Goal: Task Accomplishment & Management: Complete application form

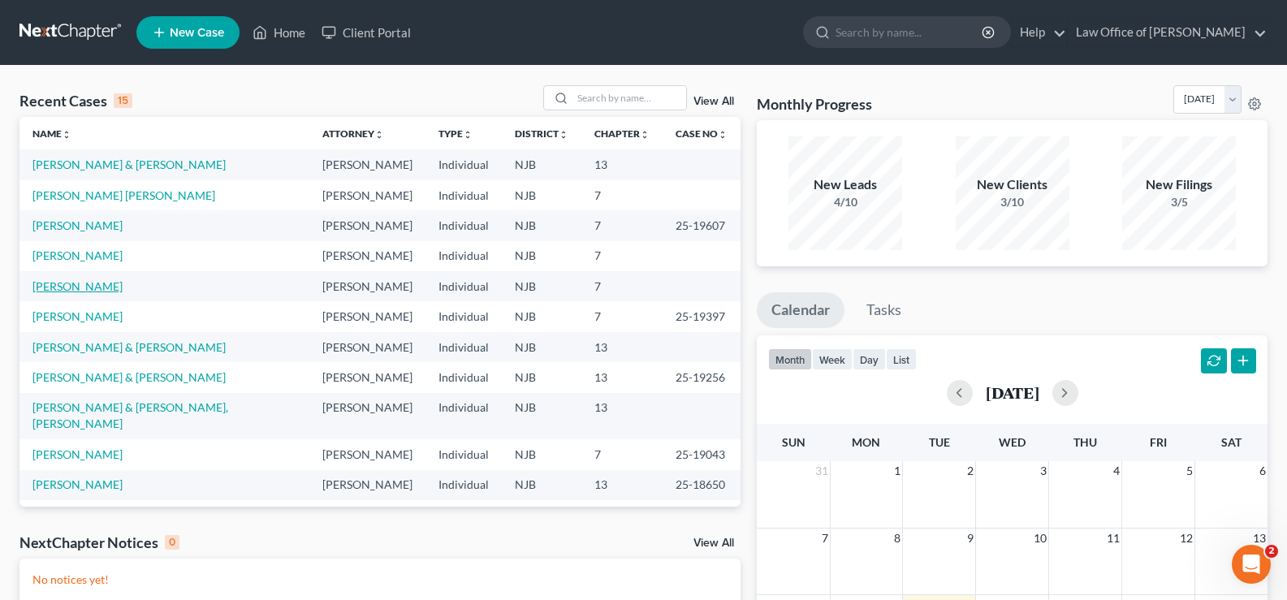
click at [87, 287] on link "[PERSON_NAME]" at bounding box center [77, 286] width 90 height 14
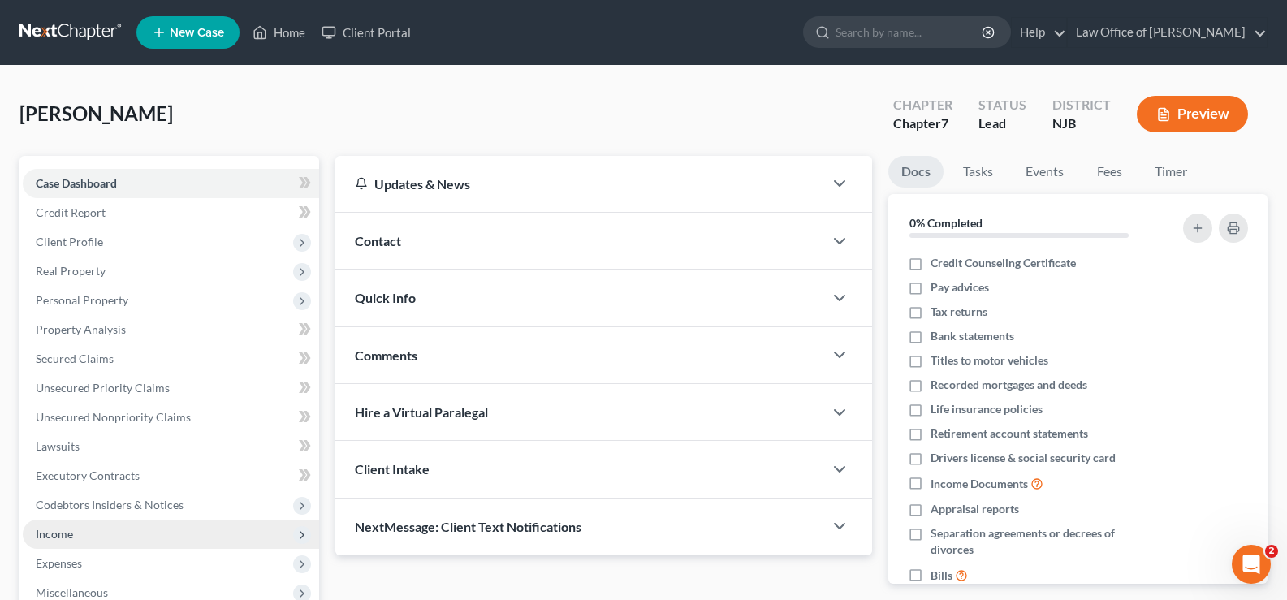
click at [61, 527] on span "Income" at bounding box center [54, 534] width 37 height 14
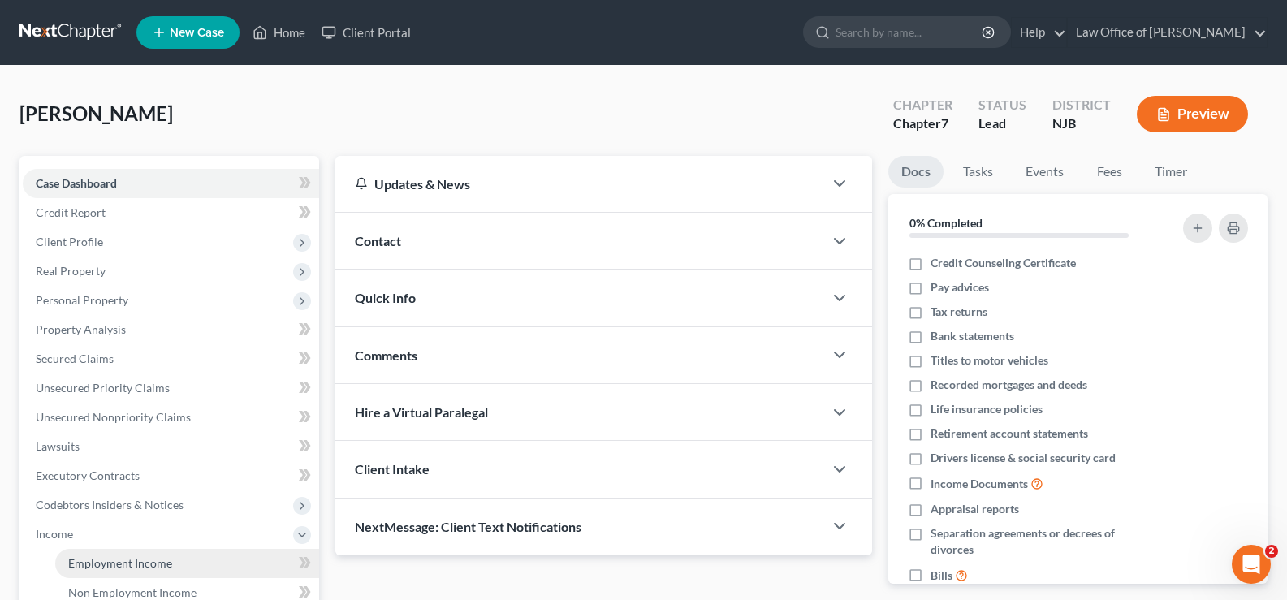
click at [128, 565] on span "Employment Income" at bounding box center [120, 563] width 104 height 14
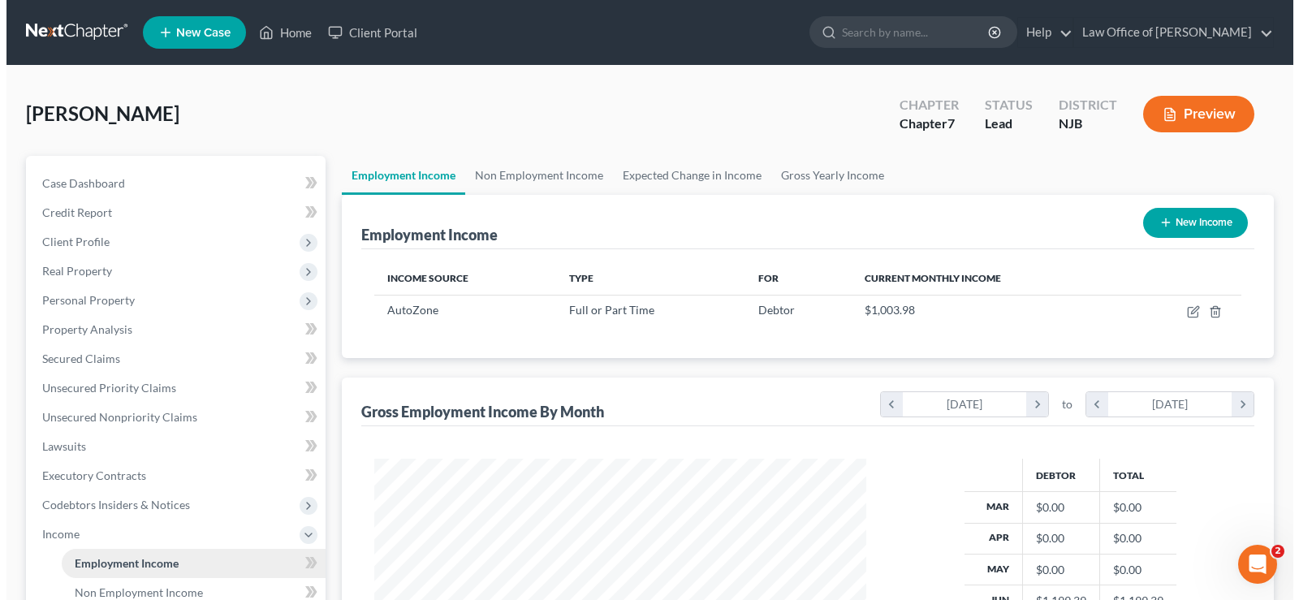
scroll to position [292, 525]
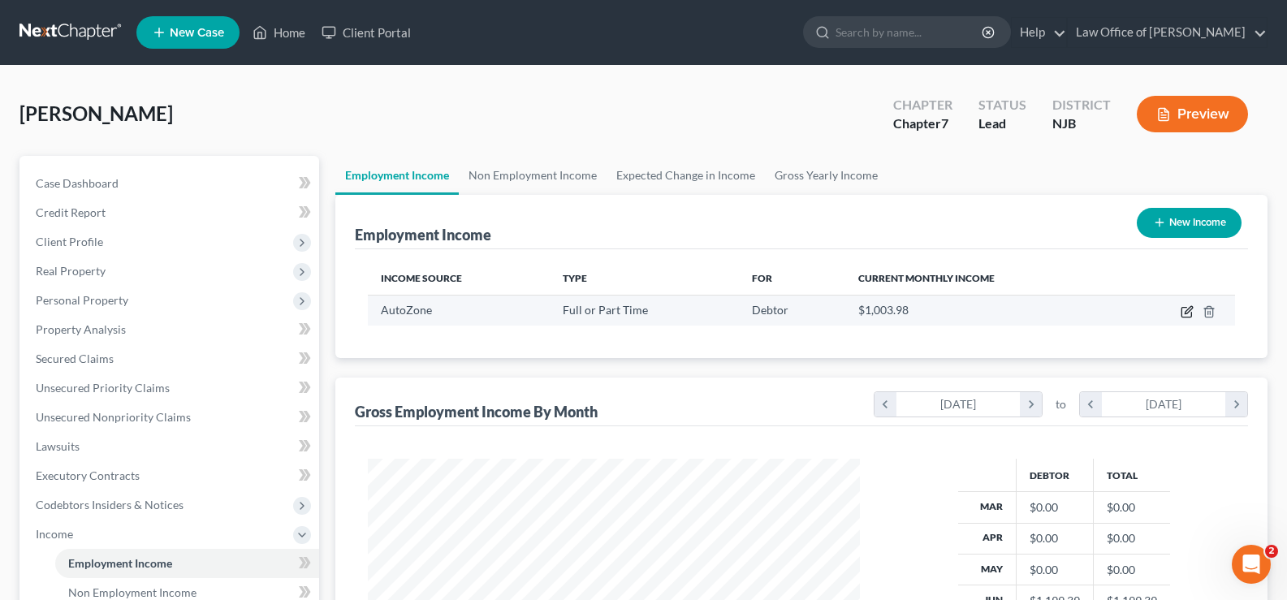
click at [1186, 308] on icon "button" at bounding box center [1187, 311] width 13 height 13
select select "0"
select select "2"
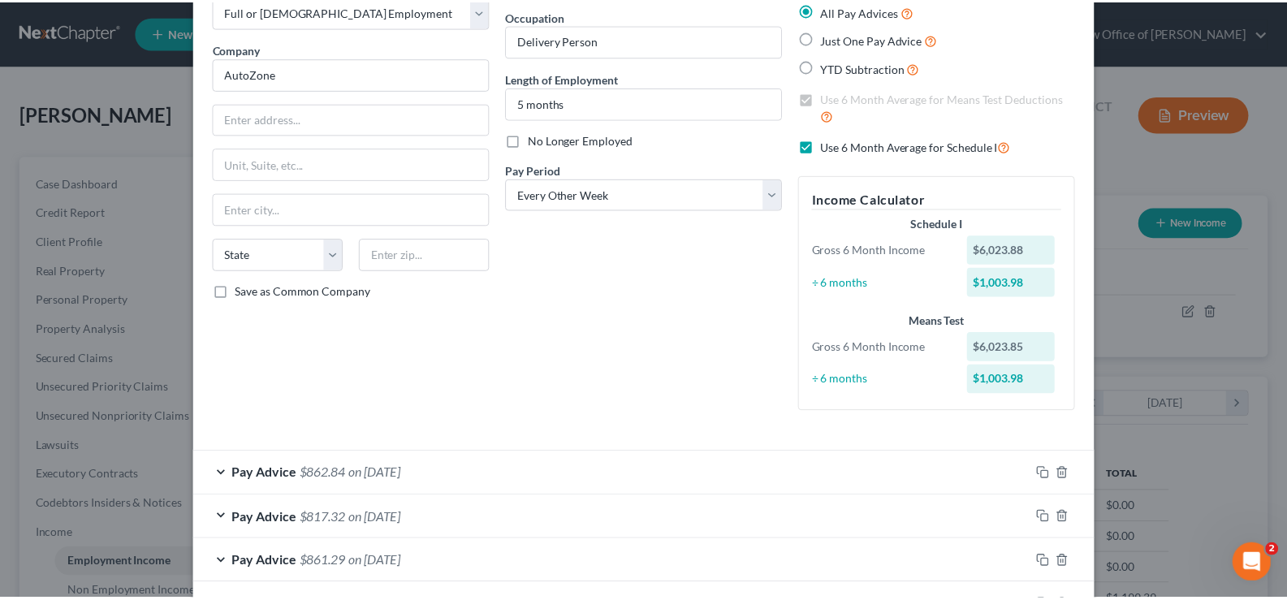
scroll to position [24, 0]
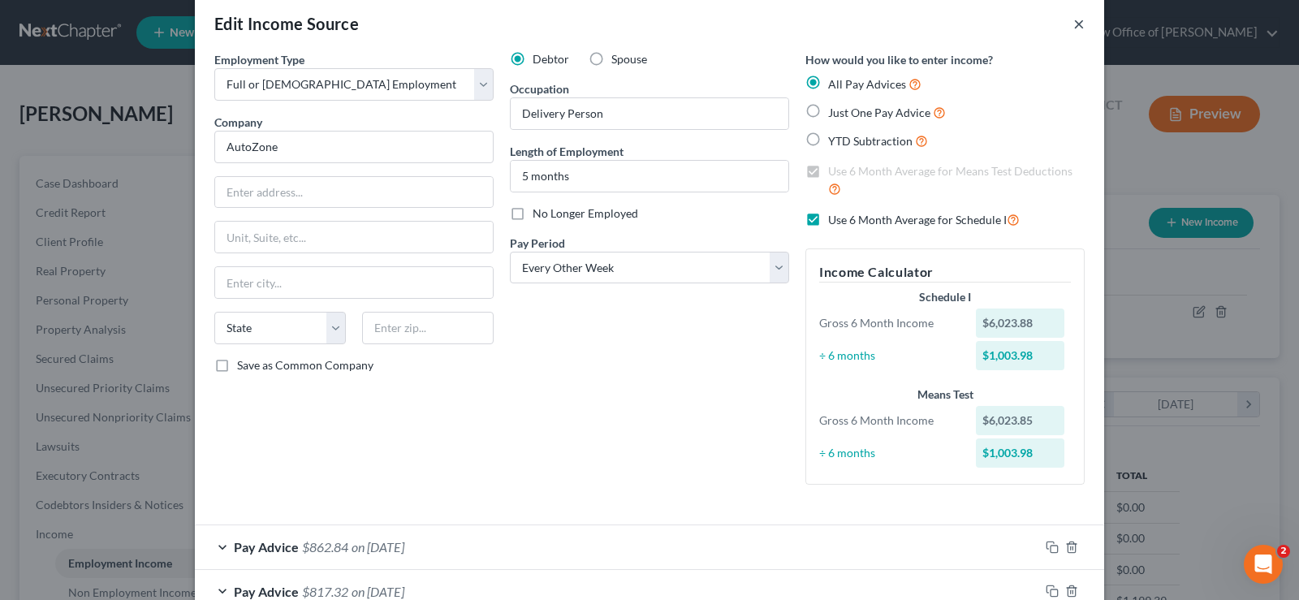
click at [1074, 23] on button "×" at bounding box center [1079, 23] width 11 height 19
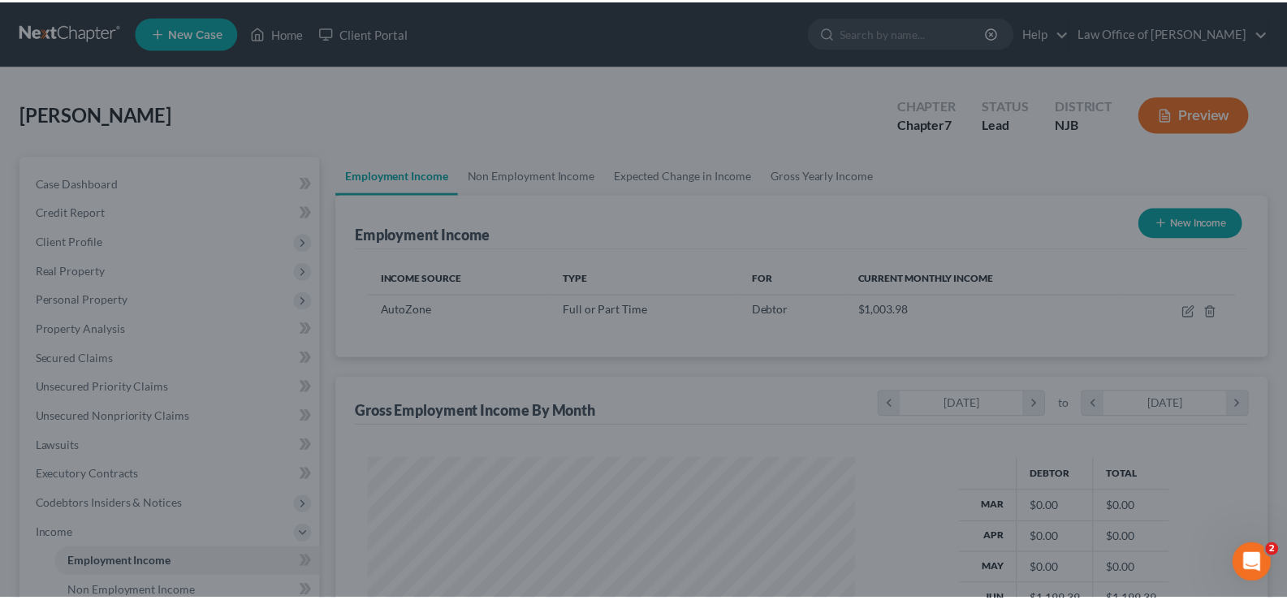
scroll to position [811860, 811626]
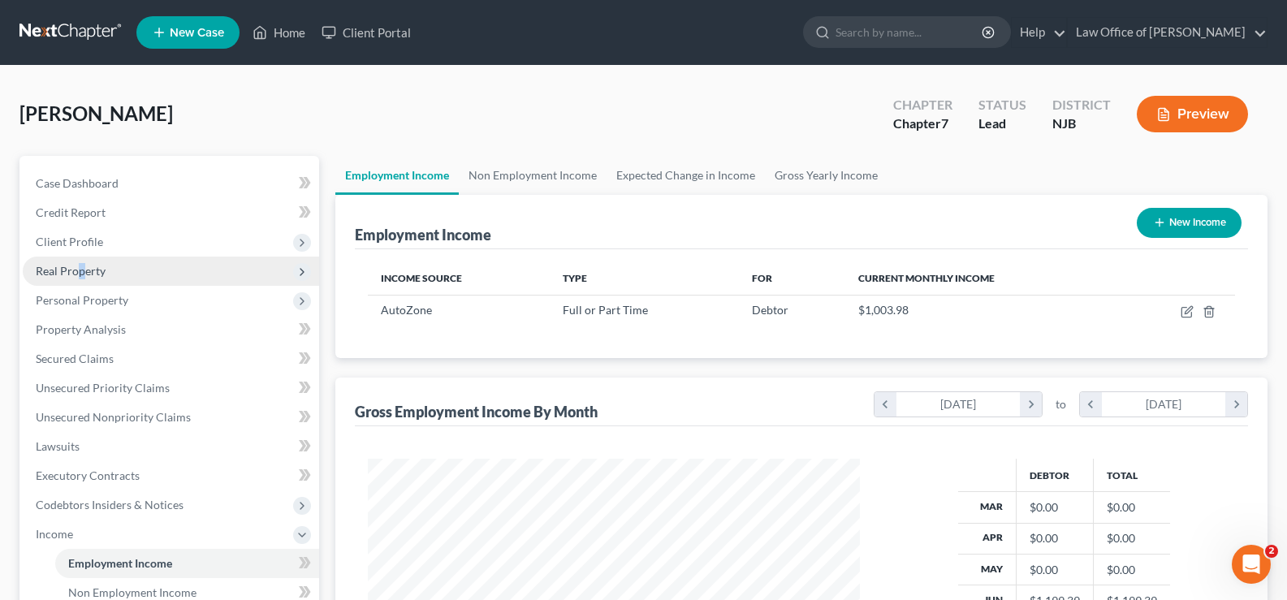
click at [81, 277] on span "Real Property" at bounding box center [71, 271] width 70 height 14
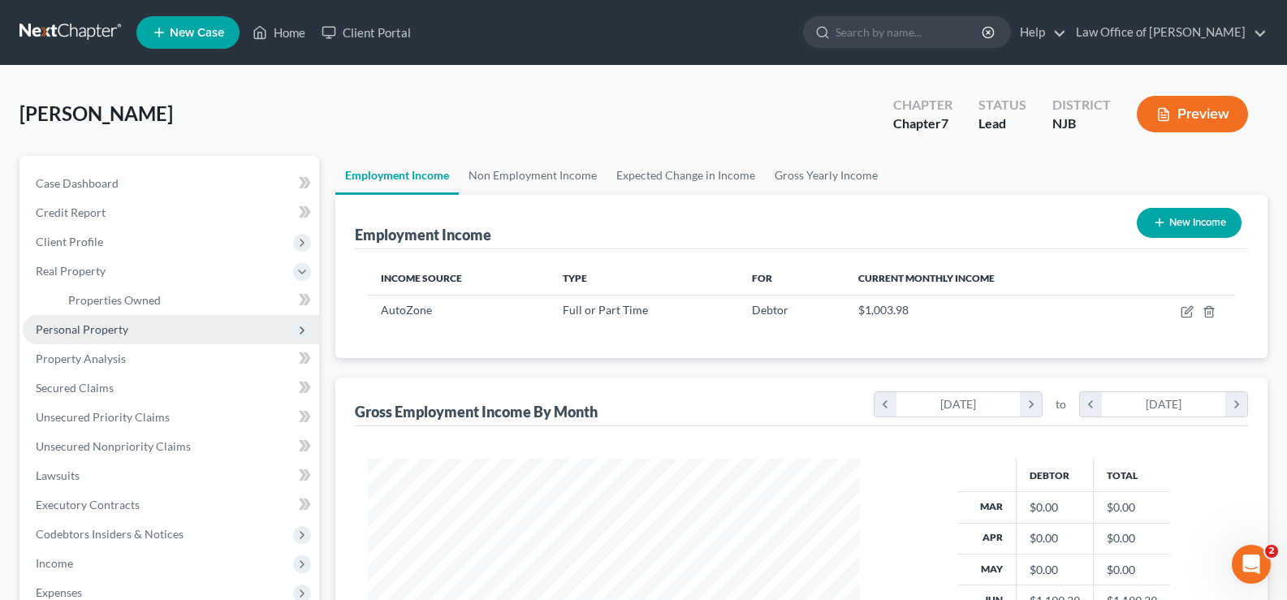
click at [76, 331] on span "Personal Property" at bounding box center [82, 329] width 93 height 14
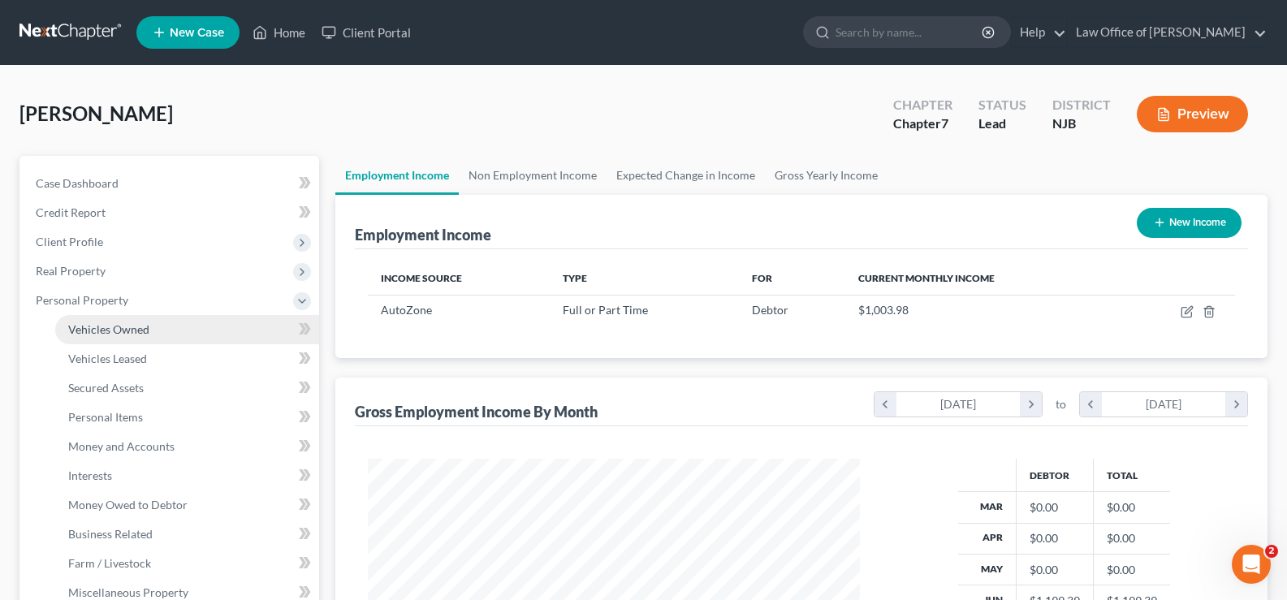
click at [104, 327] on span "Vehicles Owned" at bounding box center [108, 329] width 81 height 14
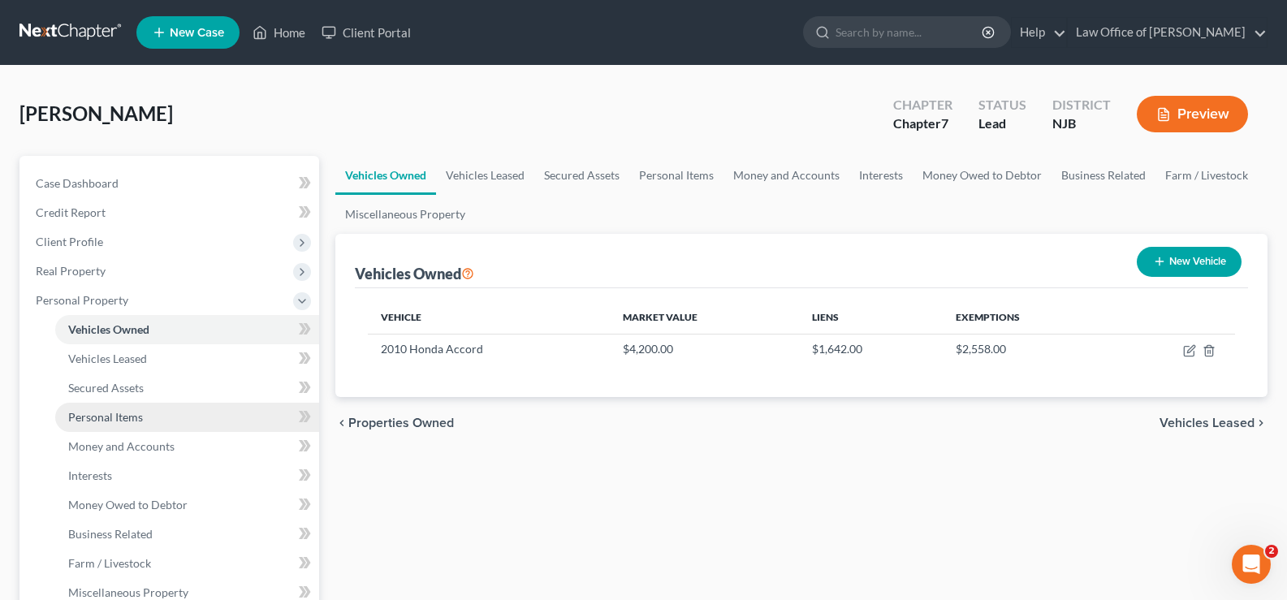
click at [116, 416] on span "Personal Items" at bounding box center [105, 417] width 75 height 14
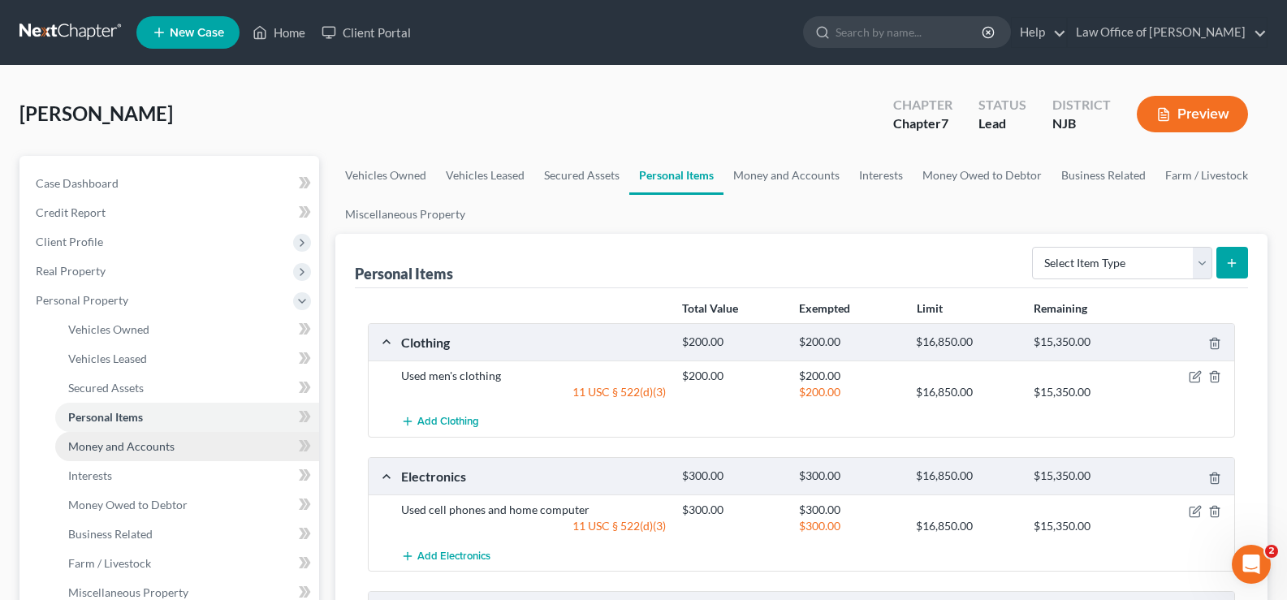
click at [119, 446] on span "Money and Accounts" at bounding box center [121, 446] width 106 height 14
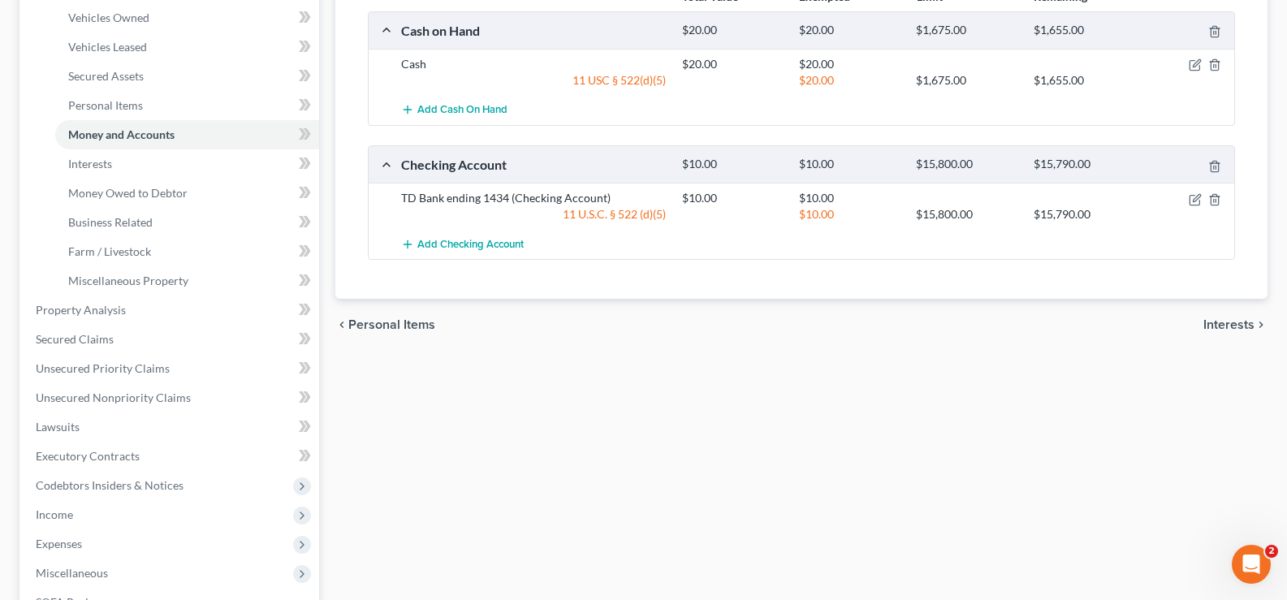
scroll to position [337, 0]
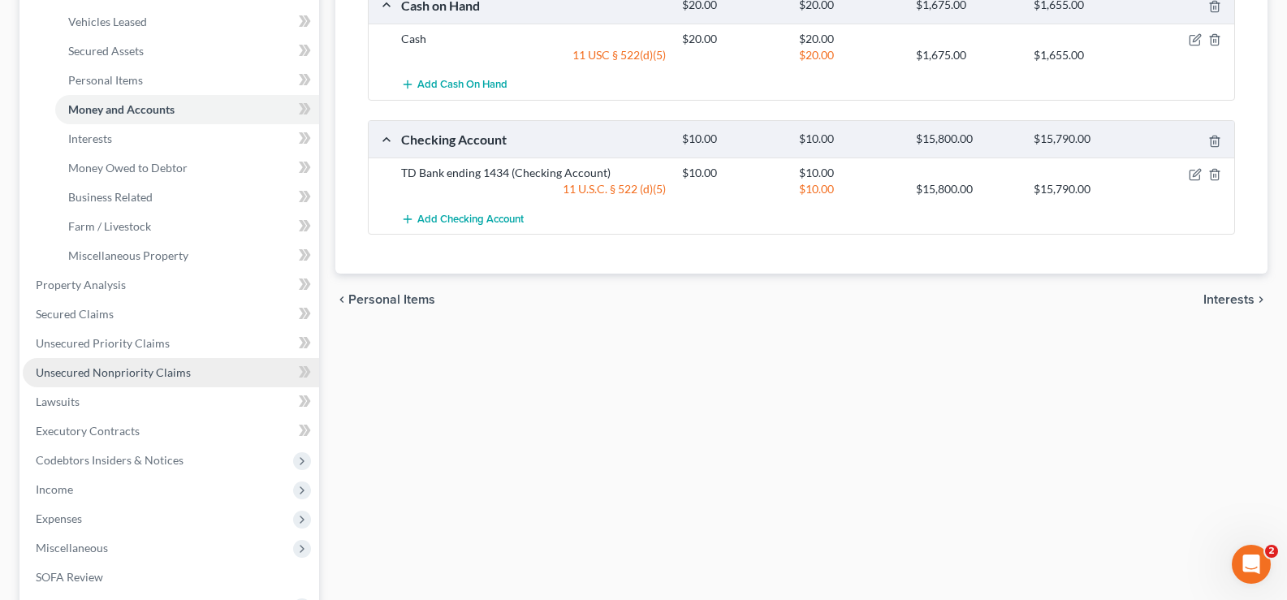
click at [129, 374] on span "Unsecured Nonpriority Claims" at bounding box center [113, 372] width 155 height 14
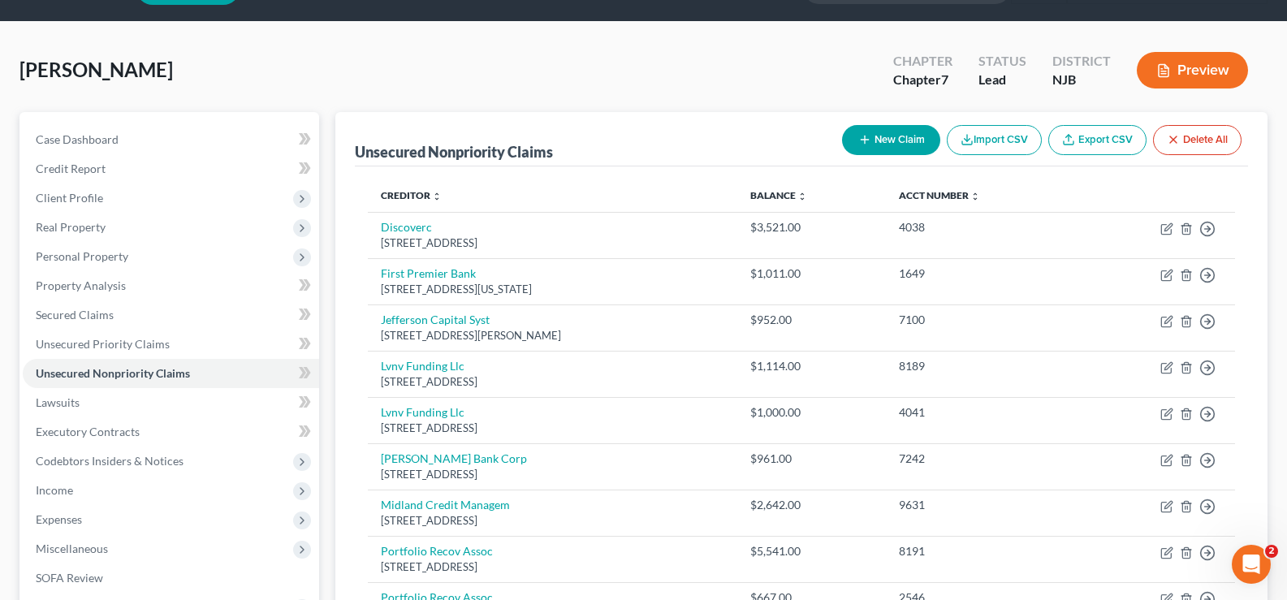
scroll to position [21, 0]
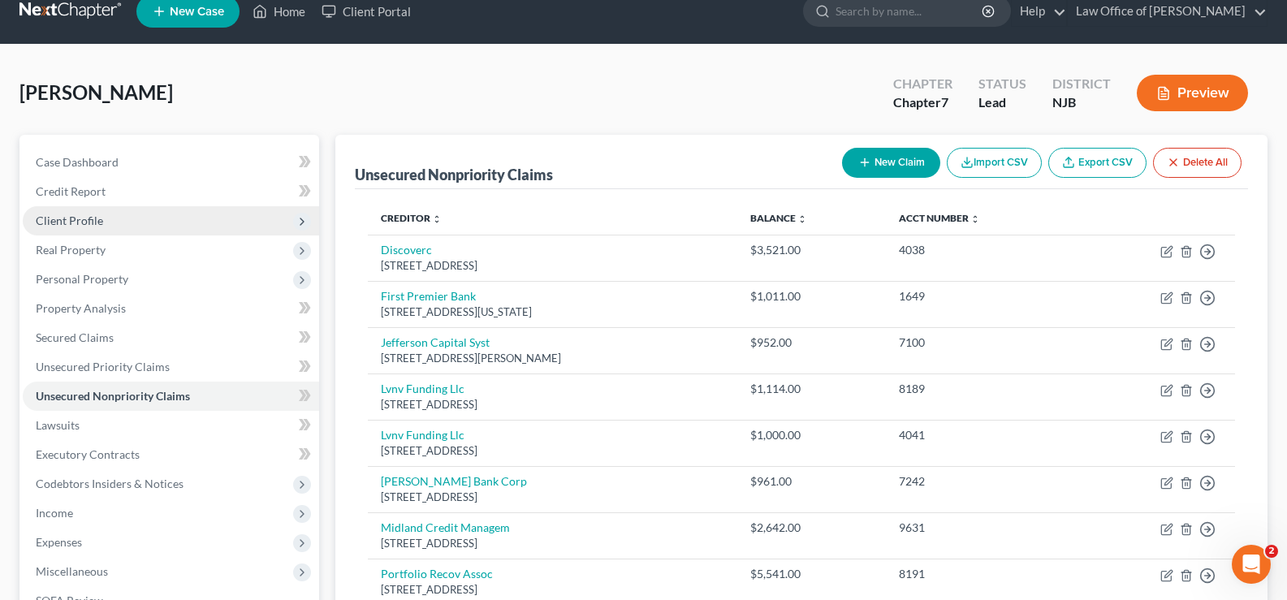
click at [76, 221] on span "Client Profile" at bounding box center [69, 221] width 67 height 14
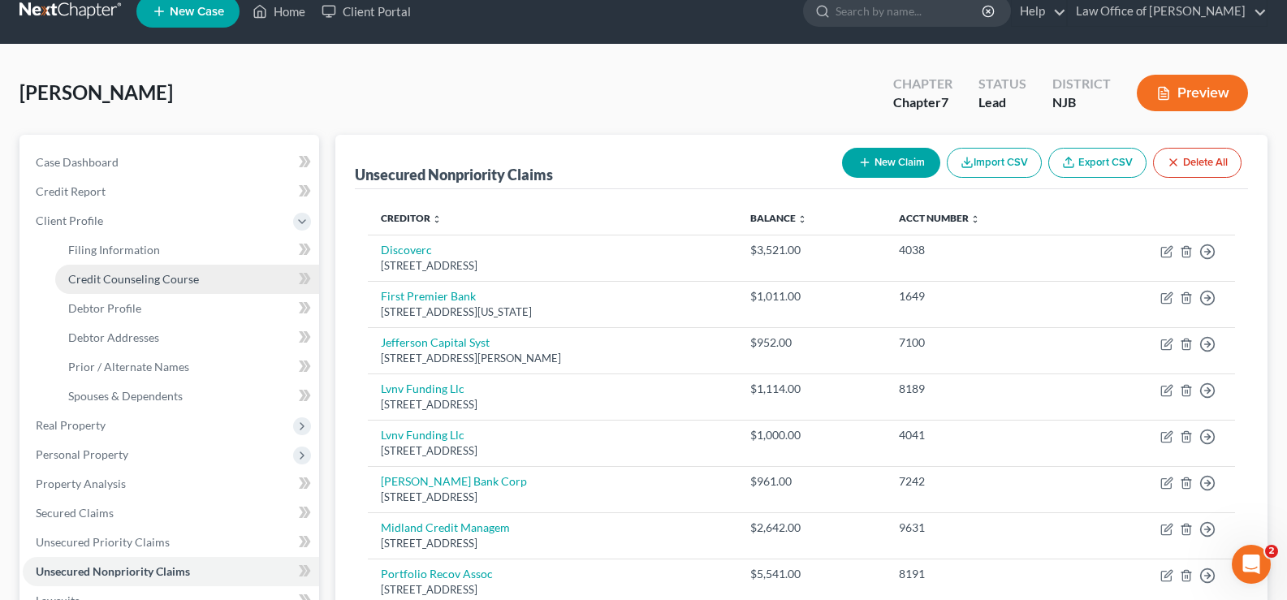
click at [177, 275] on span "Credit Counseling Course" at bounding box center [133, 279] width 131 height 14
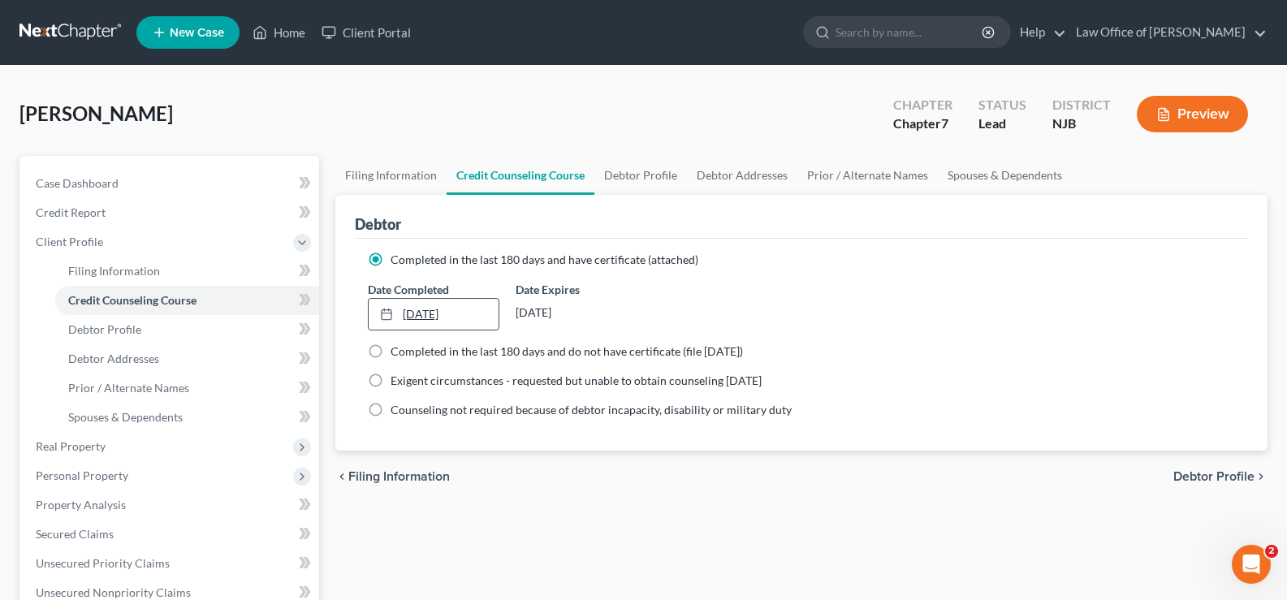
type input "[DATE]"
click at [421, 315] on link "[DATE]" at bounding box center [433, 314] width 129 height 31
click at [1213, 470] on span "Debtor Profile" at bounding box center [1214, 476] width 81 height 13
select select "0"
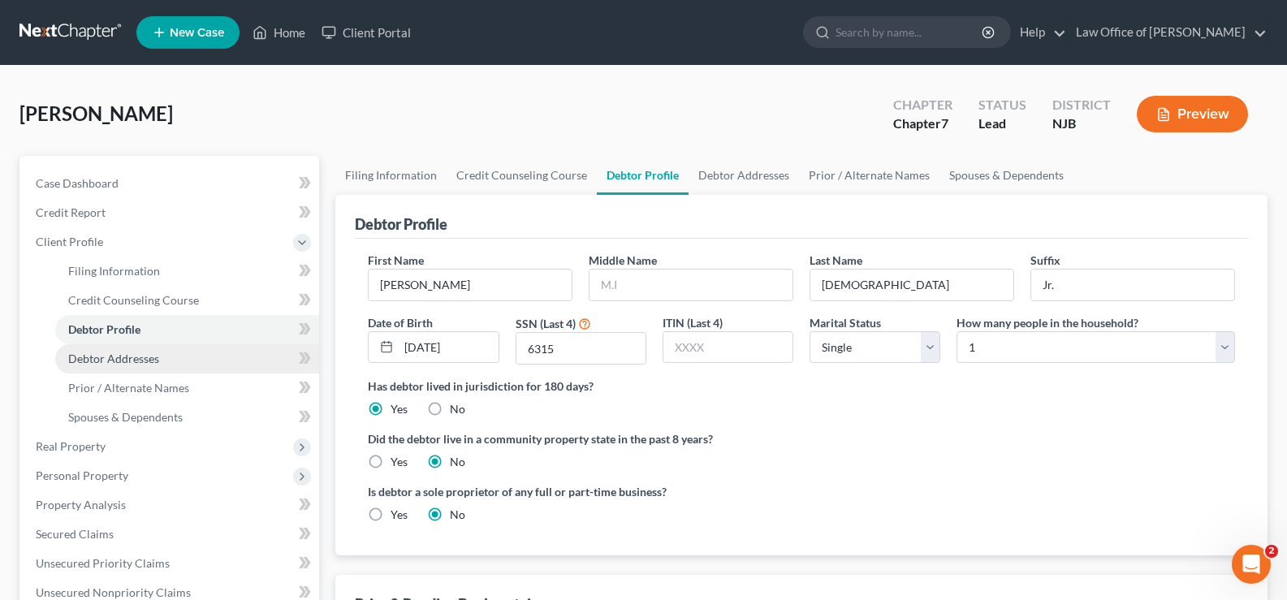
click at [117, 356] on span "Debtor Addresses" at bounding box center [113, 359] width 91 height 14
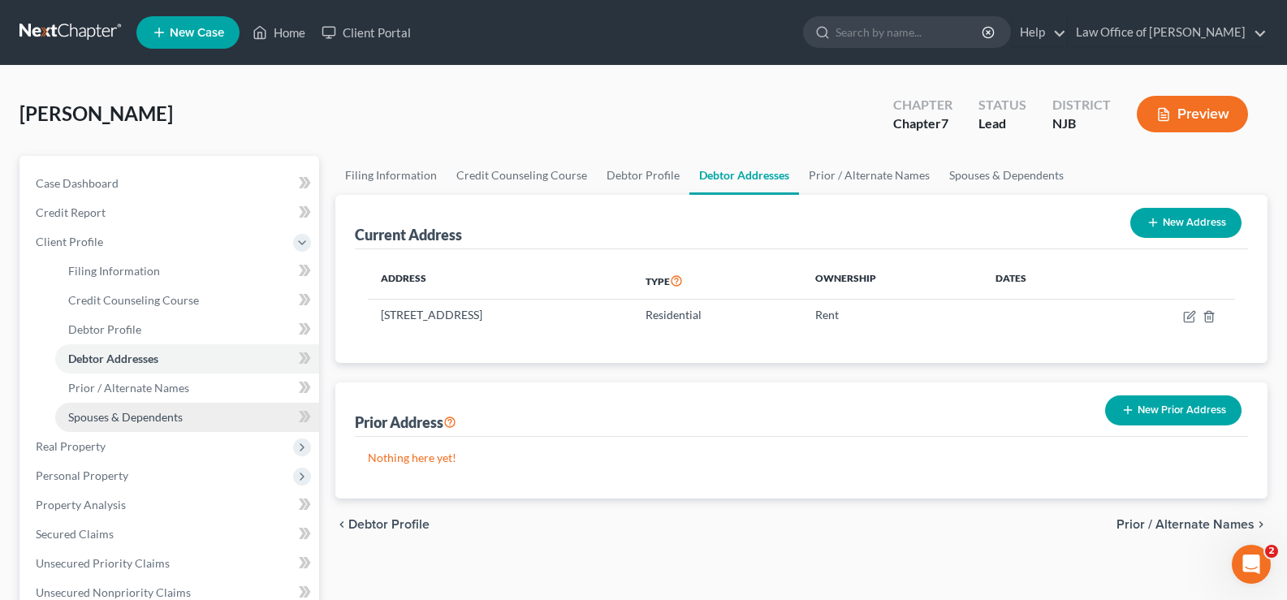
click at [110, 415] on span "Spouses & Dependents" at bounding box center [125, 417] width 115 height 14
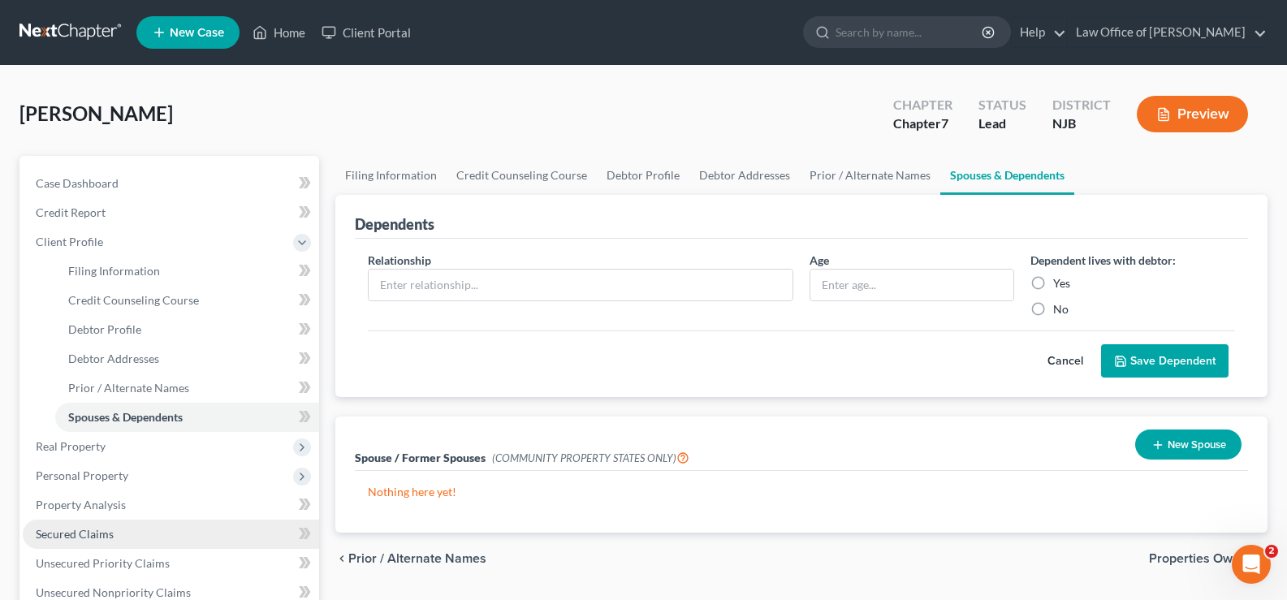
click at [67, 527] on span "Secured Claims" at bounding box center [75, 534] width 78 height 14
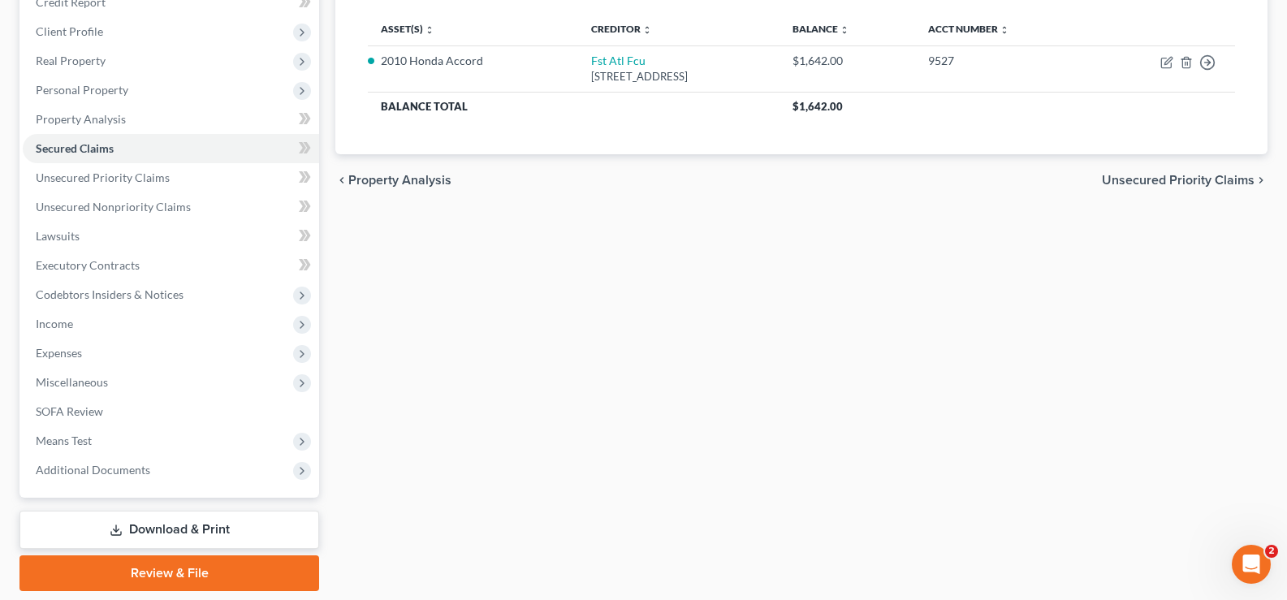
scroll to position [232, 0]
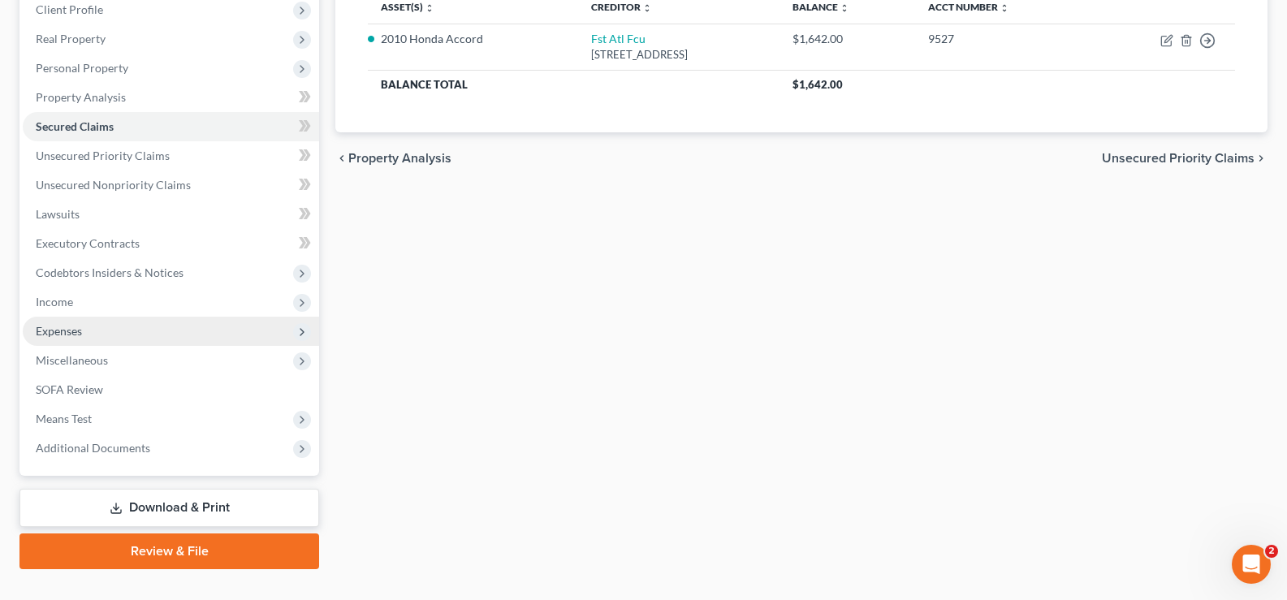
click at [63, 324] on span "Expenses" at bounding box center [59, 331] width 46 height 14
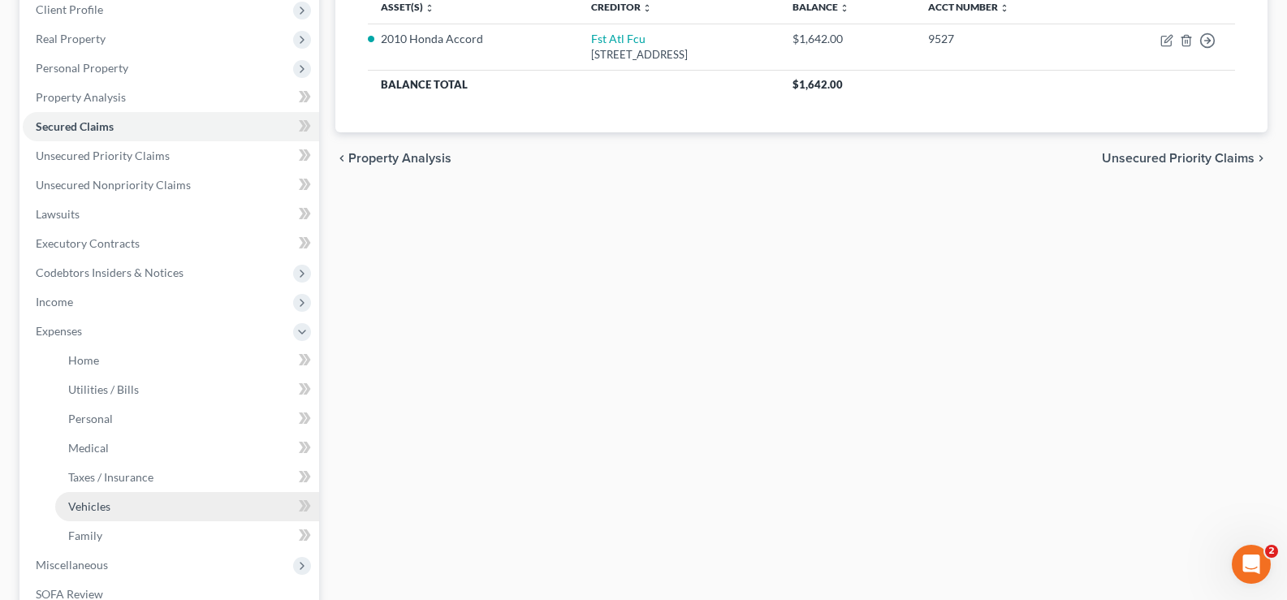
click at [115, 499] on link "Vehicles" at bounding box center [187, 506] width 264 height 29
